Goal: Communication & Community: Participate in discussion

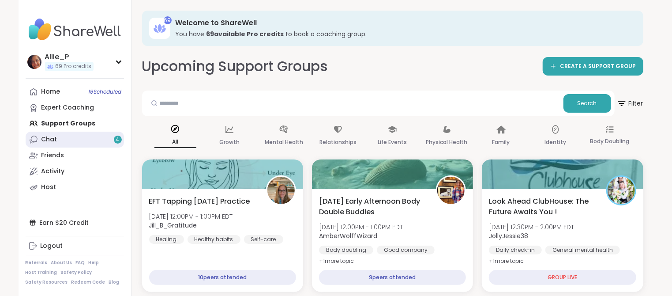
click at [50, 136] on div "Chat 4" at bounding box center [49, 139] width 16 height 9
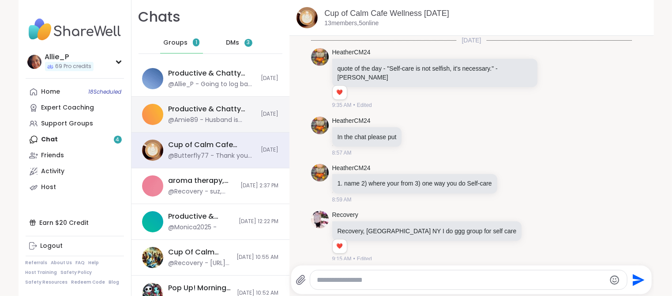
scroll to position [1863, 0]
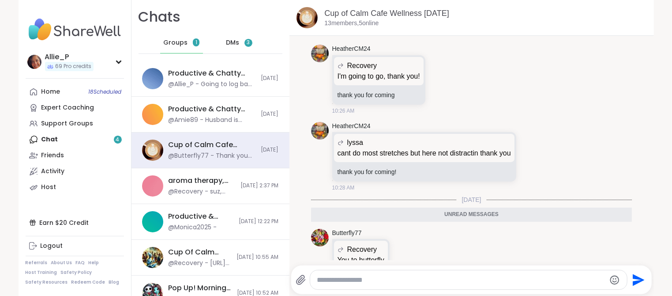
click at [236, 39] on span "DMs" at bounding box center [232, 42] width 13 height 9
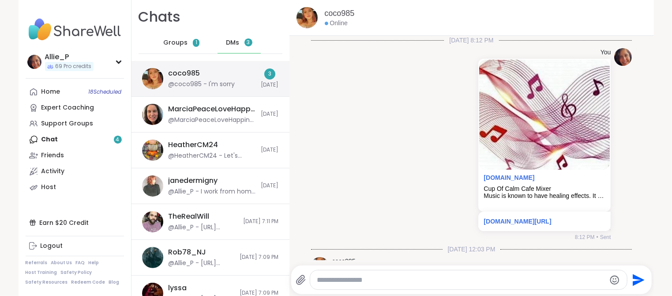
scroll to position [1526, 0]
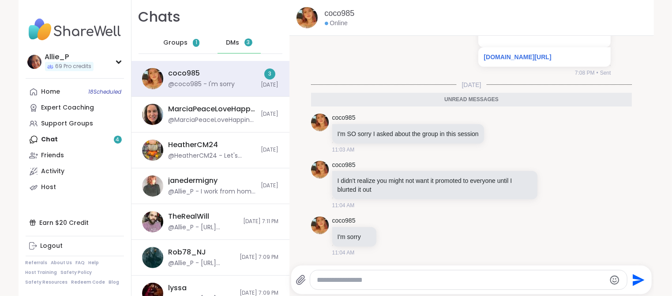
click at [341, 279] on textarea "Type your message" at bounding box center [461, 279] width 288 height 9
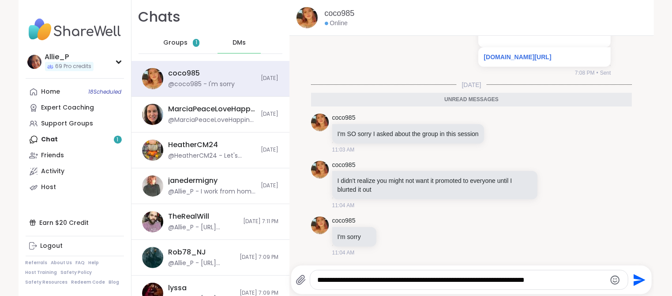
type textarea "**********"
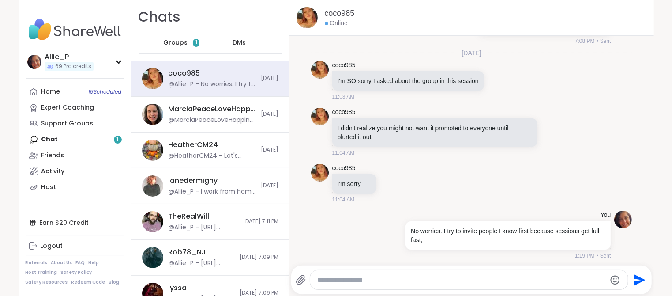
scroll to position [1560, 0]
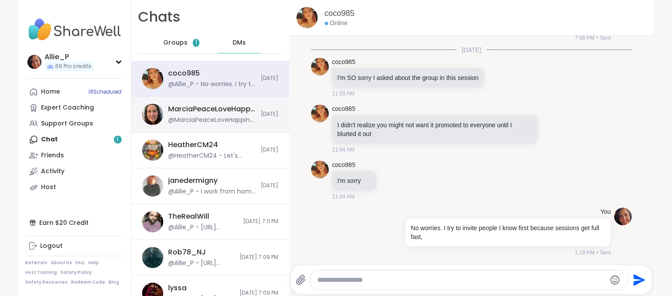
click at [205, 118] on div "@MarciaPeaceLoveHappiness - Thanks [PERSON_NAME]! I will be there! I have to le…" at bounding box center [212, 120] width 87 height 9
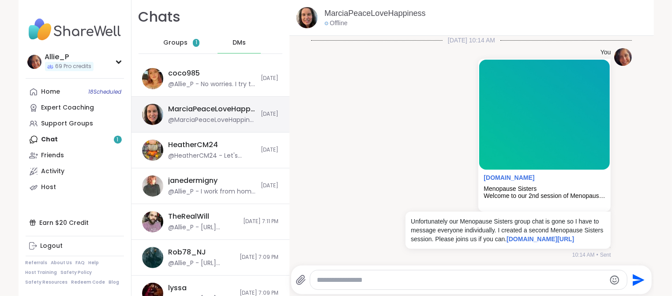
scroll to position [3346, 0]
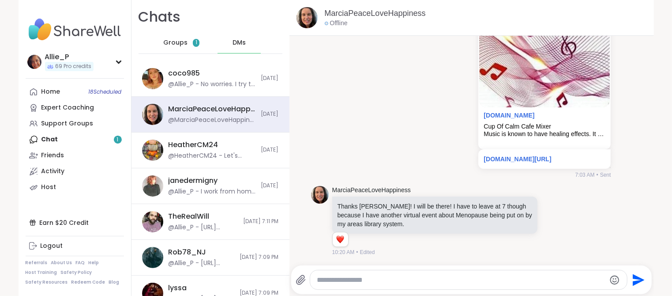
click at [178, 41] on span "Groups" at bounding box center [175, 42] width 24 height 9
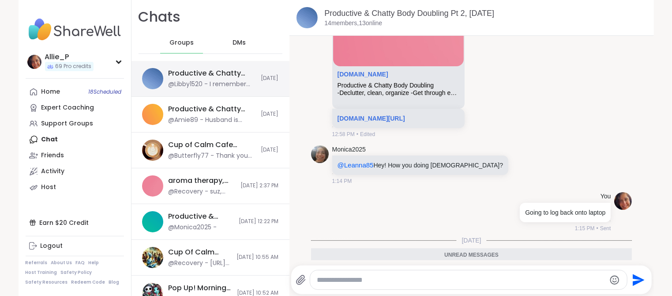
scroll to position [1835, 0]
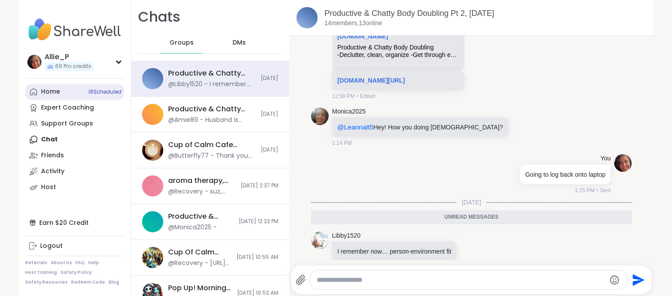
click at [70, 84] on link "Home 18 Scheduled" at bounding box center [75, 92] width 98 height 16
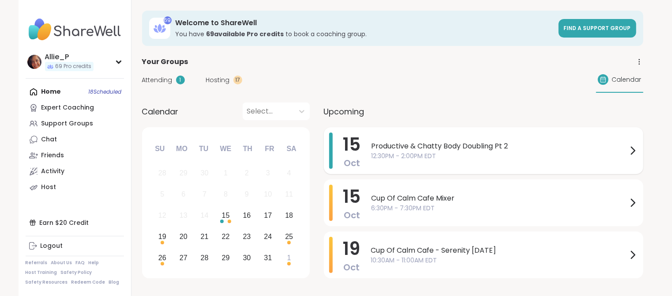
click at [452, 152] on span "12:30PM - 2:00PM EDT" at bounding box center [500, 155] width 256 height 9
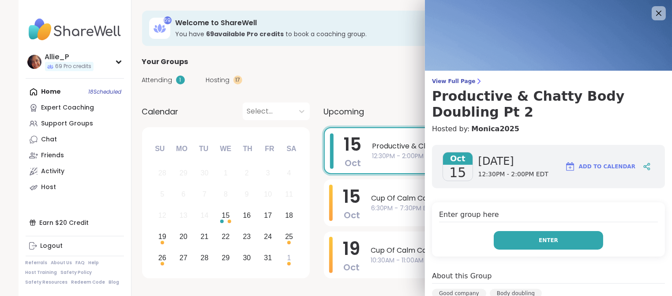
click at [553, 243] on span "Enter" at bounding box center [548, 240] width 19 height 8
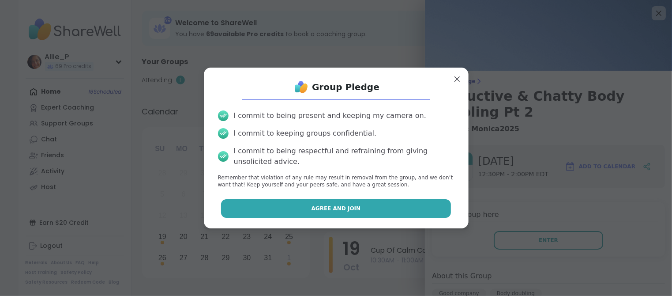
click at [334, 212] on button "Agree and Join" at bounding box center [336, 208] width 230 height 19
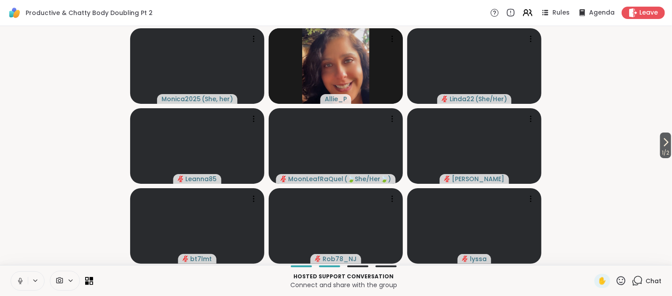
click at [20, 279] on icon at bounding box center [20, 281] width 8 height 8
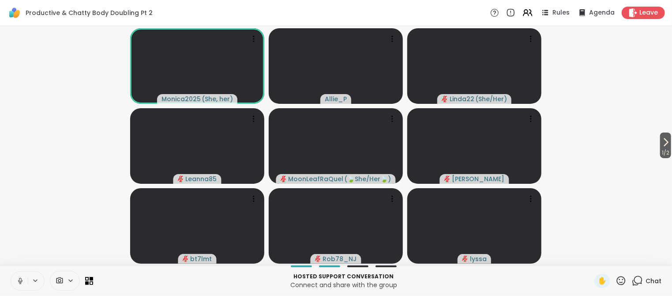
click at [22, 281] on icon at bounding box center [20, 280] width 4 height 3
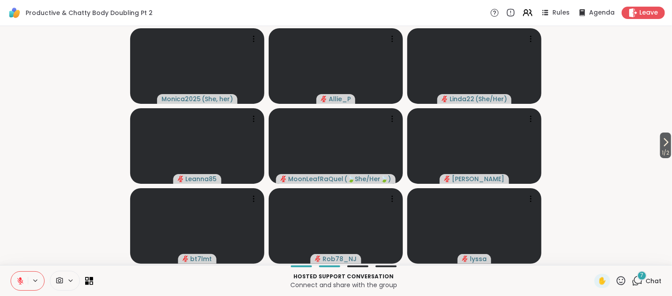
click at [26, 282] on button at bounding box center [19, 281] width 17 height 19
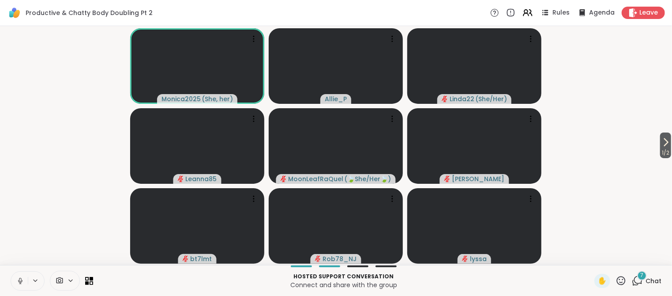
click at [26, 282] on button at bounding box center [19, 281] width 17 height 19
click at [601, 50] on video-player-container "1 / 2 Monica2025 ( She, her ) Allie_P Linda22 ( She/Her ) Leanna85 MoonLeafRaQu…" at bounding box center [336, 146] width 662 height 232
click at [642, 282] on icon at bounding box center [637, 280] width 11 height 11
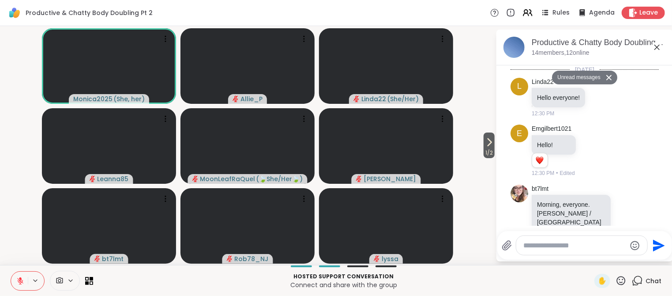
click at [582, 79] on button "Unread messages" at bounding box center [577, 78] width 51 height 14
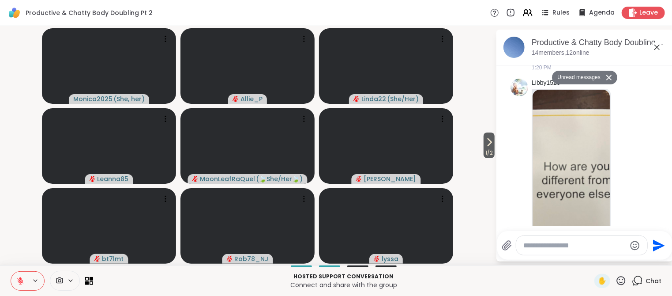
scroll to position [2773, 0]
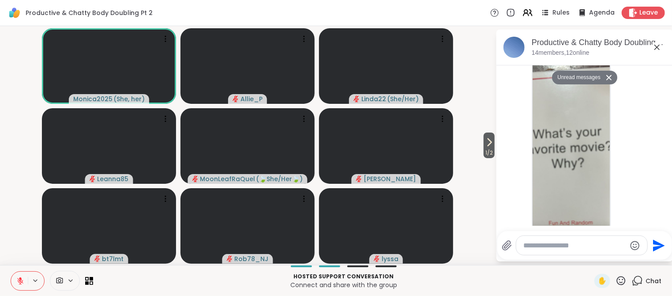
click at [585, 80] on button "Unread messages" at bounding box center [577, 78] width 51 height 14
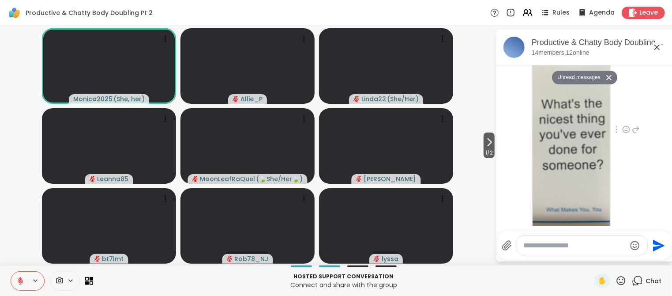
scroll to position [3919, 0]
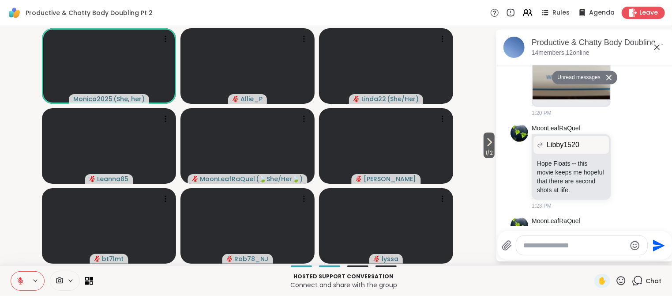
click at [540, 246] on textarea "Type your message" at bounding box center [575, 245] width 103 height 9
type textarea "**********"
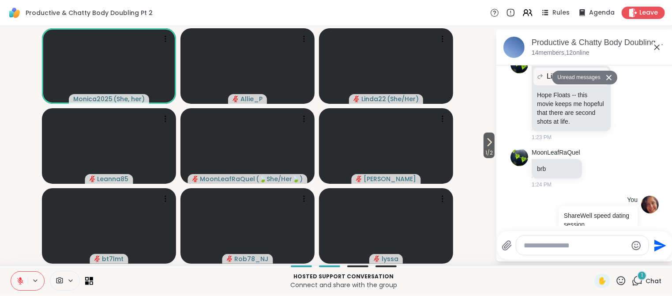
scroll to position [4084, 0]
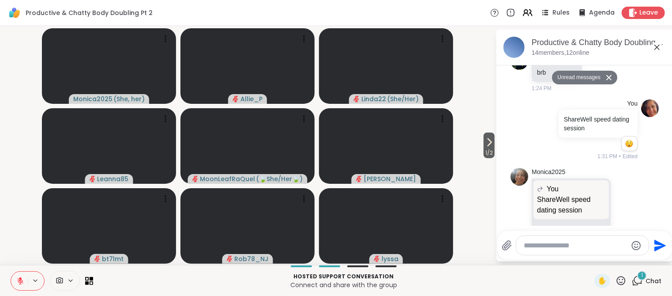
click at [20, 283] on icon at bounding box center [20, 281] width 8 height 8
click at [627, 207] on icon at bounding box center [626, 211] width 8 height 9
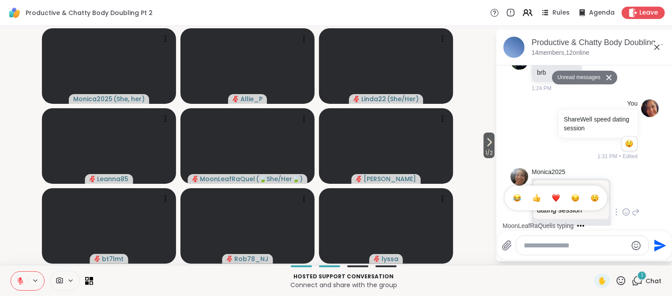
click at [625, 200] on div "Monica2025 You ShareWell speed dating session ShareWell speed dating session No…" at bounding box center [586, 213] width 108 height 90
click at [637, 209] on icon at bounding box center [637, 212] width 6 height 6
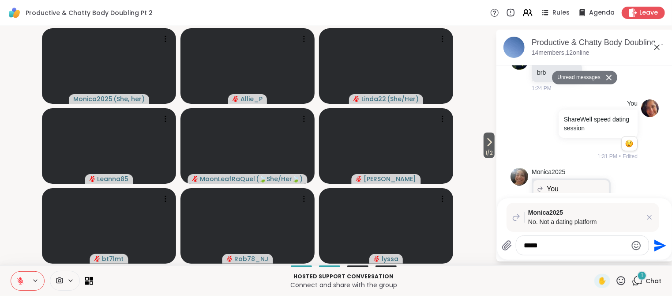
type textarea "******"
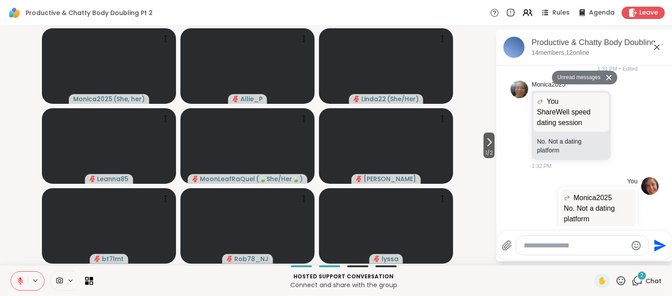
scroll to position [4236, 0]
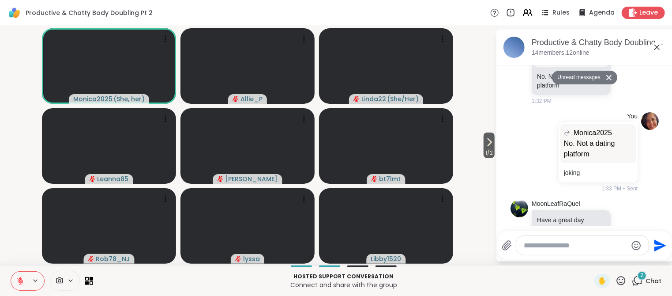
click at [22, 279] on icon at bounding box center [20, 281] width 8 height 8
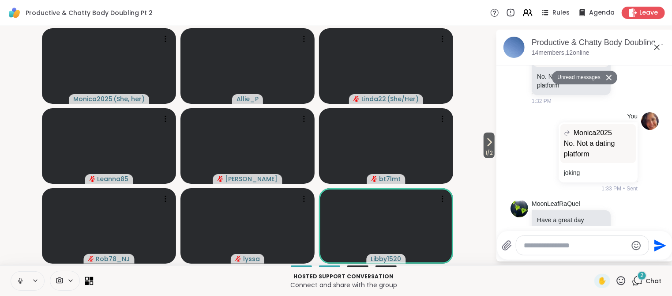
click at [87, 283] on icon at bounding box center [87, 283] width 4 height 4
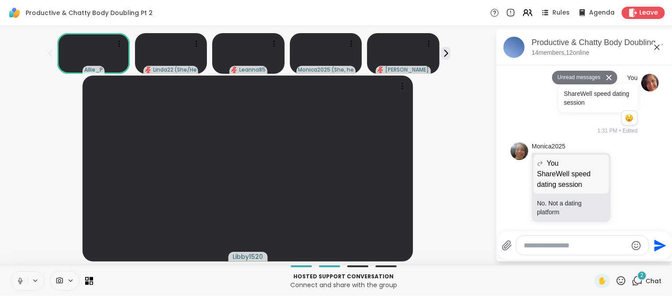
scroll to position [4236, 0]
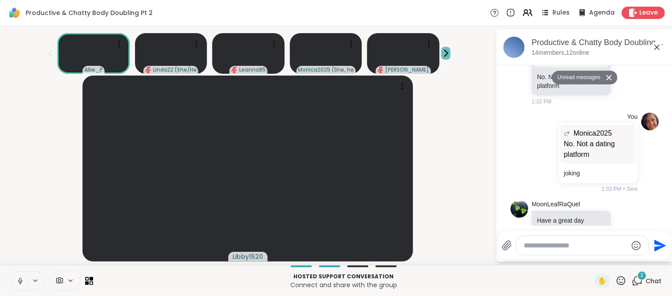
click at [445, 55] on icon at bounding box center [445, 53] width 9 height 9
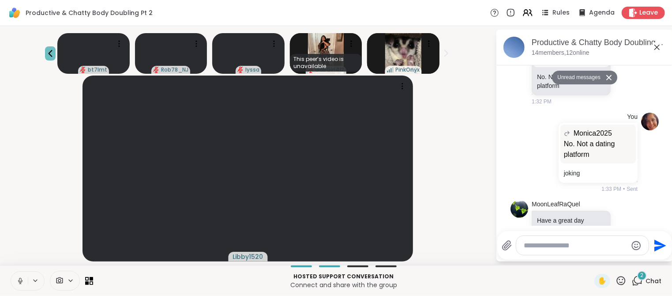
click at [50, 53] on icon at bounding box center [50, 53] width 11 height 11
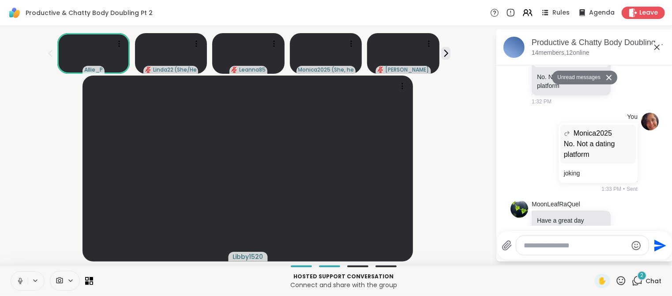
click at [19, 281] on icon at bounding box center [20, 281] width 8 height 8
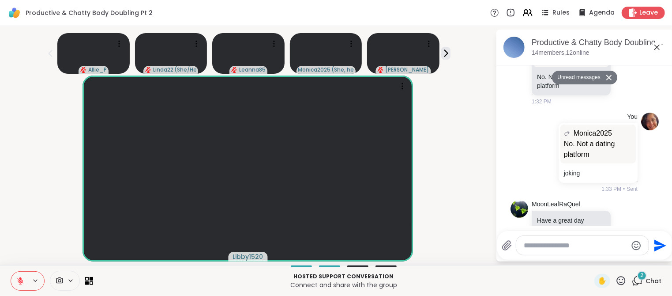
click at [19, 281] on icon at bounding box center [20, 281] width 8 height 8
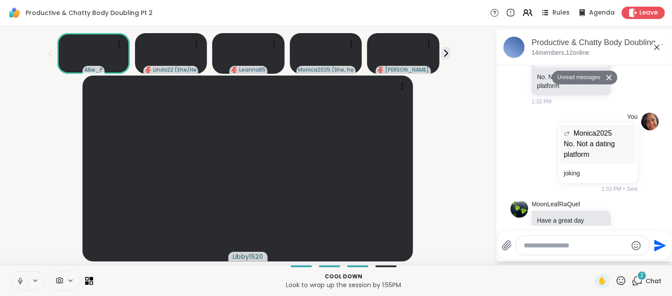
click at [645, 275] on div "2" at bounding box center [642, 276] width 10 height 10
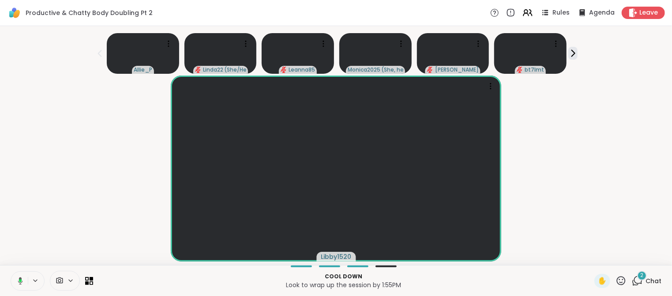
click at [645, 275] on div "2" at bounding box center [642, 276] width 10 height 10
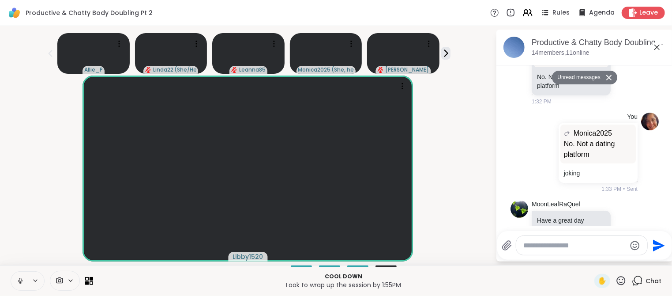
scroll to position [1, 0]
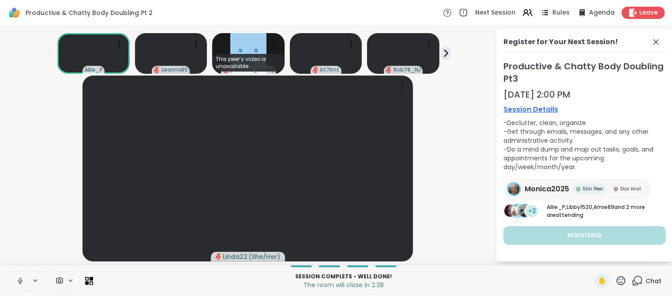
click at [20, 283] on icon at bounding box center [20, 283] width 0 height 2
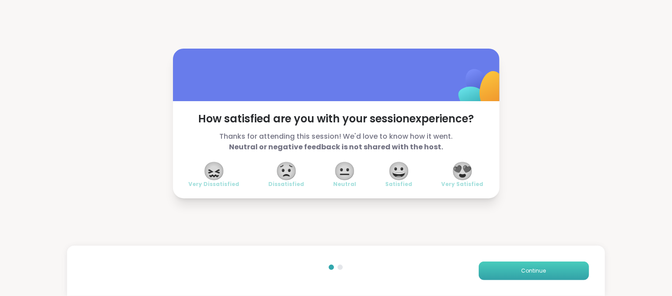
click at [539, 273] on span "Continue" at bounding box center [534, 271] width 25 height 8
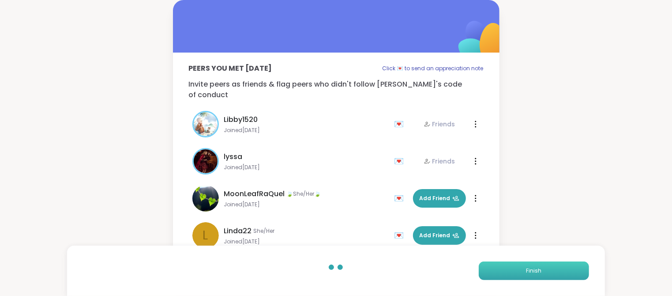
click at [539, 273] on span "Finish" at bounding box center [533, 271] width 15 height 8
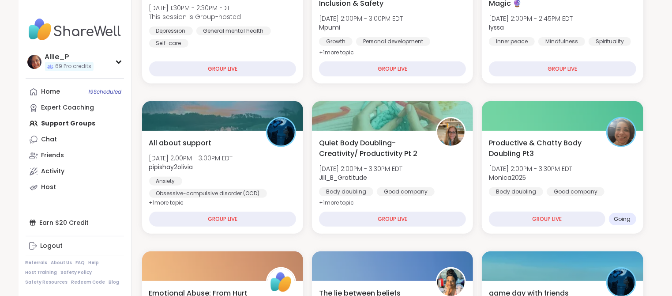
scroll to position [211, 0]
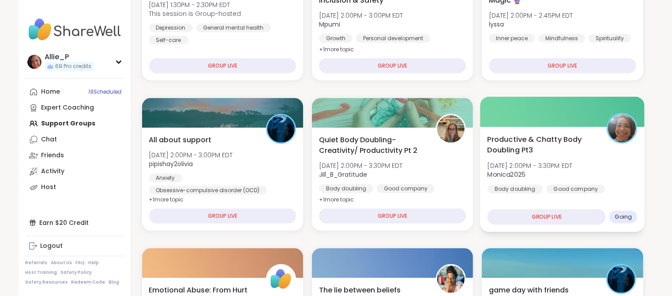
click at [544, 170] on span "Monica2025" at bounding box center [530, 174] width 85 height 9
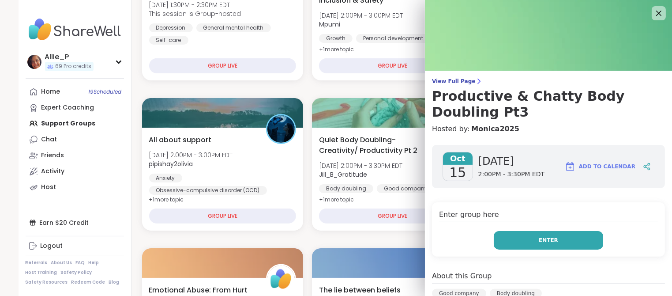
click at [550, 236] on span "Enter" at bounding box center [548, 240] width 19 height 8
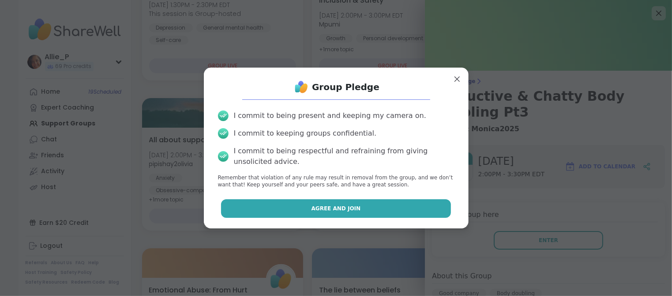
click at [342, 205] on span "Agree and Join" at bounding box center [336, 208] width 49 height 8
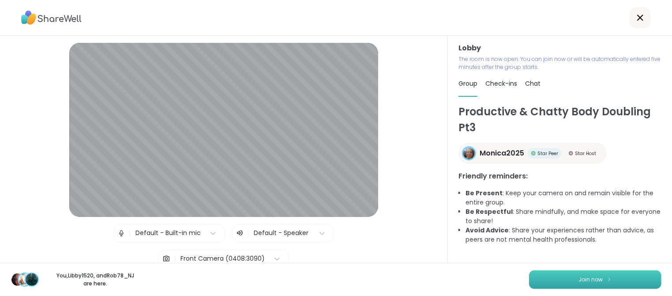
click at [589, 282] on span "Join now" at bounding box center [591, 279] width 24 height 8
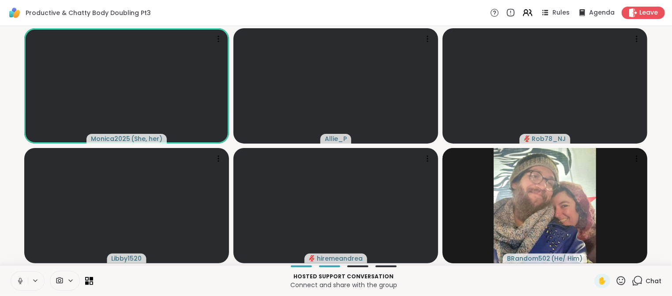
click at [22, 277] on icon at bounding box center [20, 281] width 8 height 8
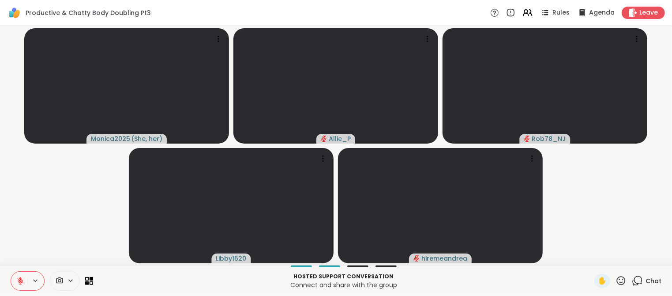
click at [22, 277] on icon at bounding box center [20, 281] width 8 height 8
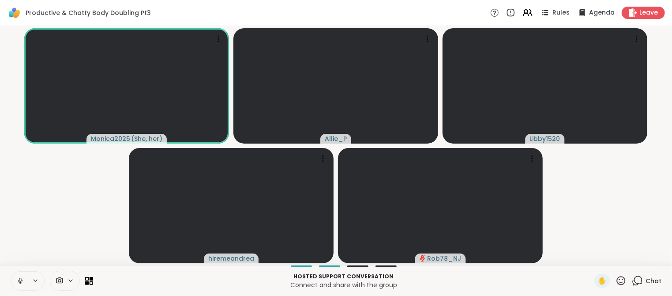
click at [623, 281] on icon at bounding box center [621, 280] width 11 height 11
click at [635, 259] on span "🌟" at bounding box center [634, 257] width 9 height 11
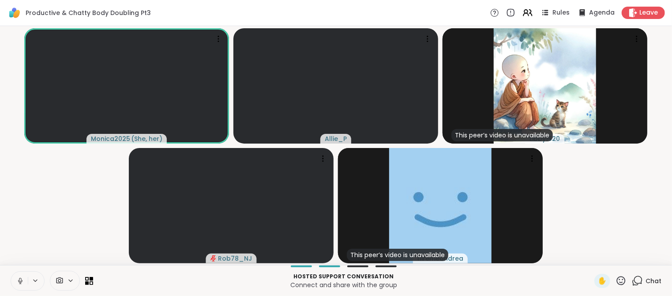
click at [654, 283] on span "Chat" at bounding box center [654, 280] width 16 height 9
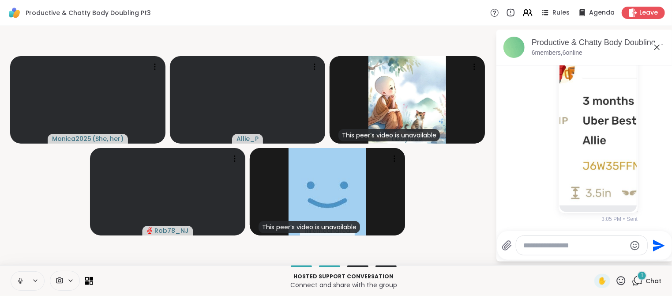
scroll to position [296, 0]
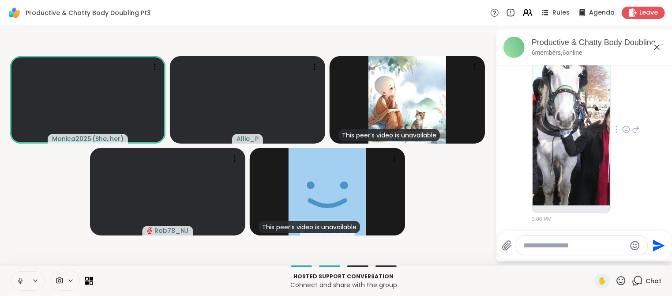
click at [570, 138] on img at bounding box center [571, 127] width 77 height 158
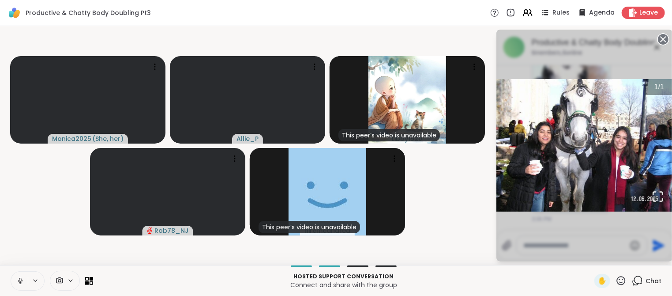
click at [666, 40] on circle at bounding box center [663, 39] width 11 height 11
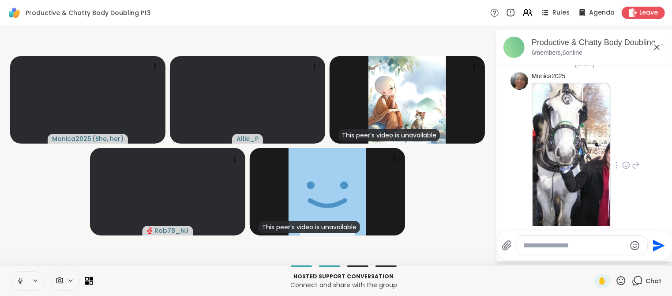
scroll to position [238, 0]
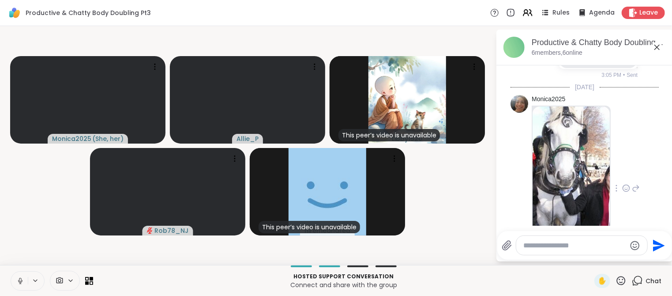
click at [626, 188] on icon at bounding box center [626, 188] width 8 height 9
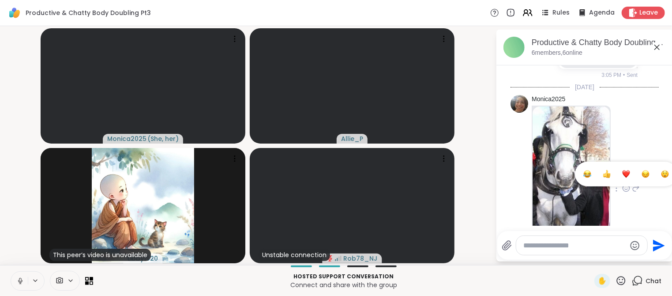
click at [626, 174] on div "Select Reaction: Heart" at bounding box center [626, 174] width 8 height 8
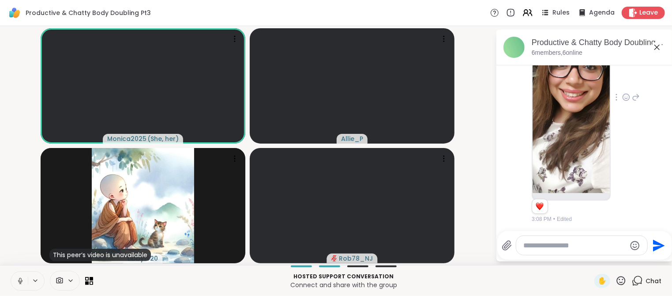
scroll to position [813, 0]
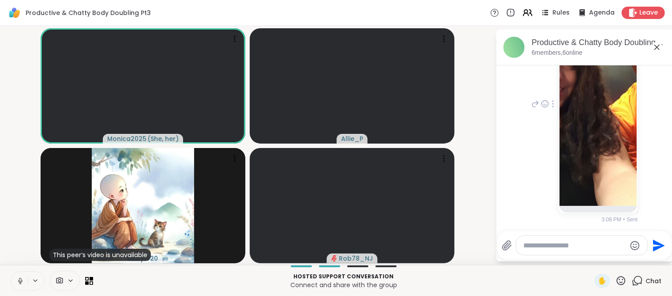
click at [600, 117] on img at bounding box center [598, 101] width 77 height 210
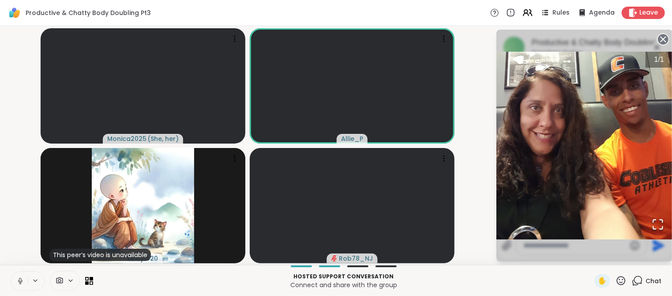
scroll to position [826, 0]
click at [662, 43] on circle at bounding box center [663, 39] width 11 height 11
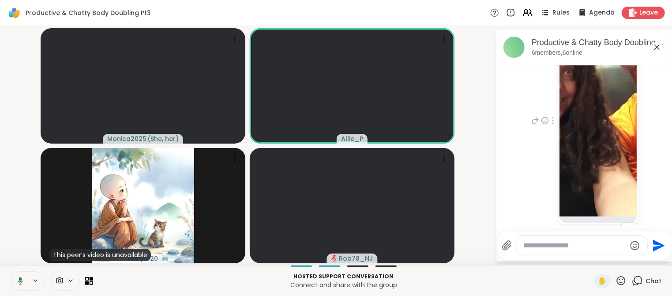
scroll to position [796, 0]
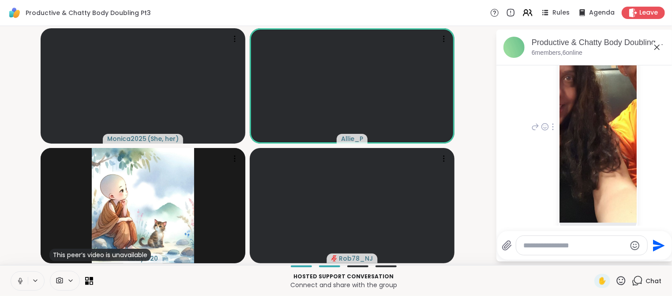
click at [592, 127] on img at bounding box center [598, 117] width 77 height 210
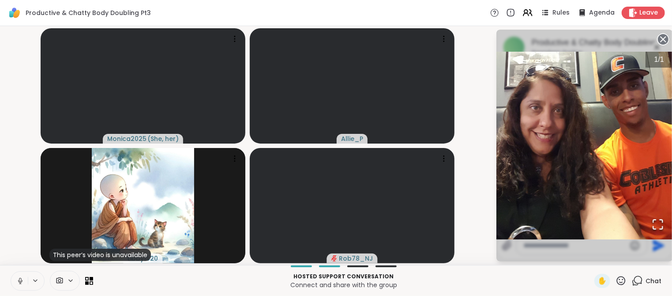
click at [664, 42] on circle at bounding box center [663, 39] width 11 height 11
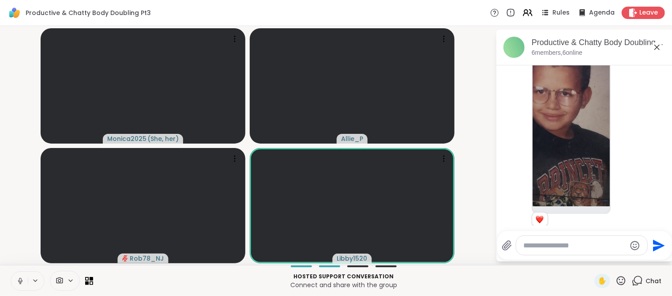
scroll to position [1343, 0]
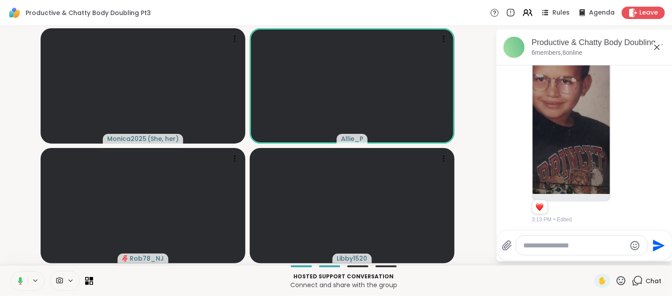
click at [536, 241] on textarea "Type your message" at bounding box center [575, 245] width 103 height 9
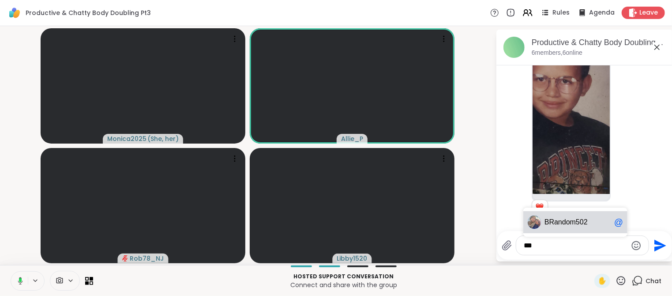
click at [575, 221] on span "andom502" at bounding box center [571, 222] width 34 height 9
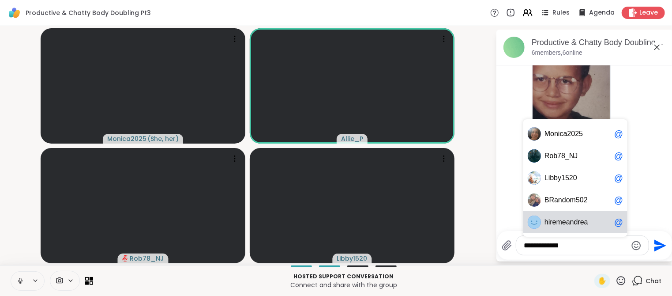
click at [574, 221] on span "d" at bounding box center [576, 222] width 4 height 9
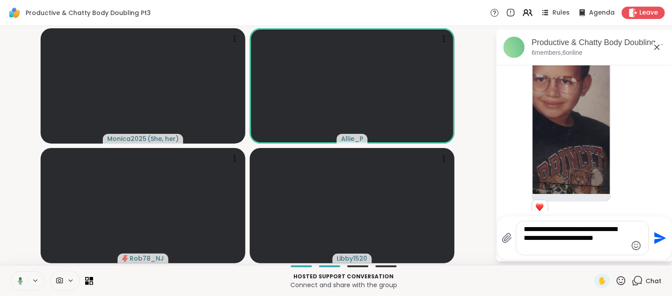
type textarea "**********"
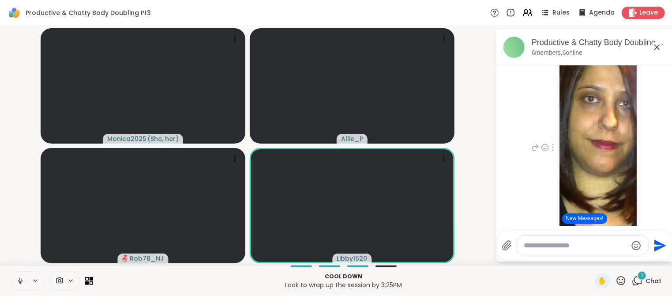
scroll to position [2595, 0]
click at [603, 133] on img at bounding box center [598, 139] width 77 height 210
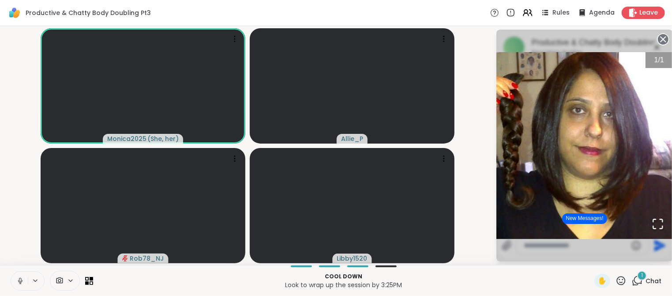
click at [664, 41] on circle at bounding box center [663, 39] width 11 height 11
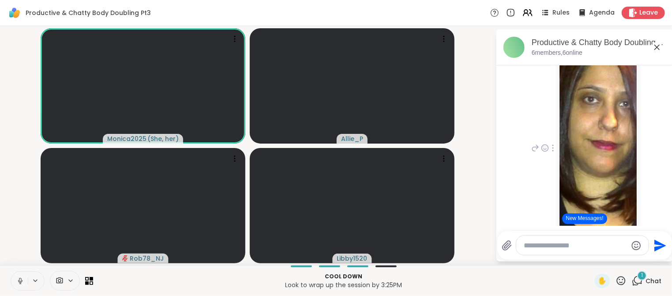
click at [588, 221] on button "New Messages!" at bounding box center [584, 218] width 45 height 11
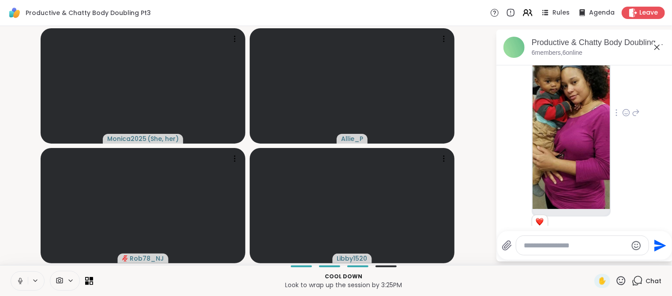
scroll to position [3832, 0]
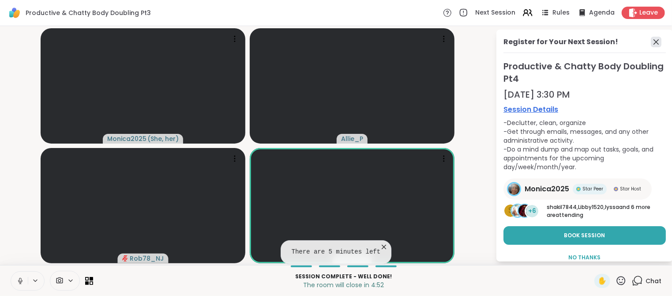
click at [658, 41] on icon at bounding box center [656, 42] width 11 height 11
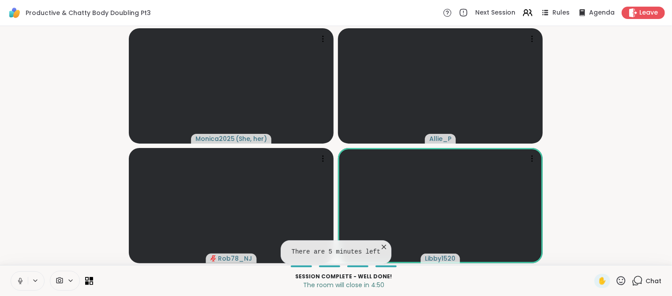
click at [645, 282] on div "Chat" at bounding box center [647, 281] width 30 height 14
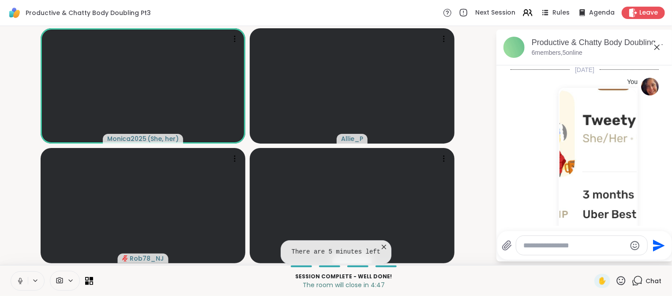
click at [385, 246] on icon at bounding box center [384, 246] width 9 height 9
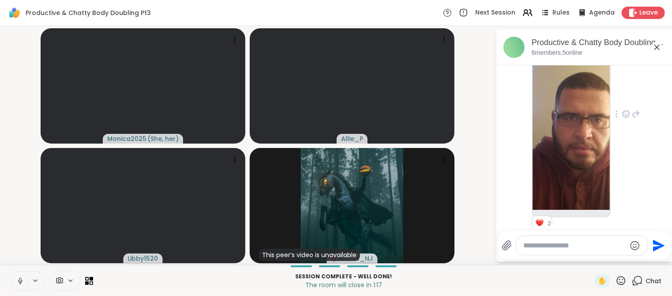
scroll to position [4596, 0]
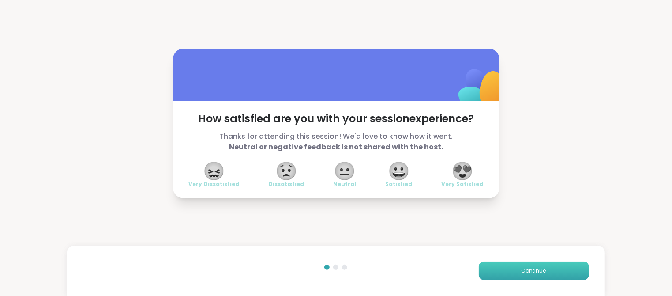
click at [530, 268] on span "Continue" at bounding box center [534, 271] width 25 height 8
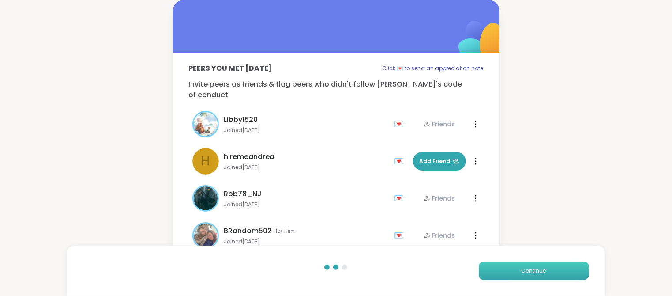
click at [530, 268] on span "Continue" at bounding box center [534, 271] width 25 height 8
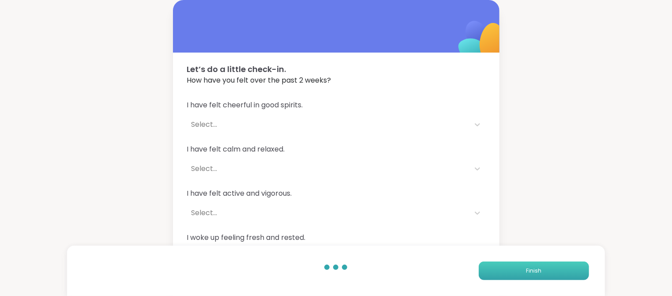
click at [530, 268] on span "Finish" at bounding box center [533, 271] width 15 height 8
